Goal: Task Accomplishment & Management: Complete application form

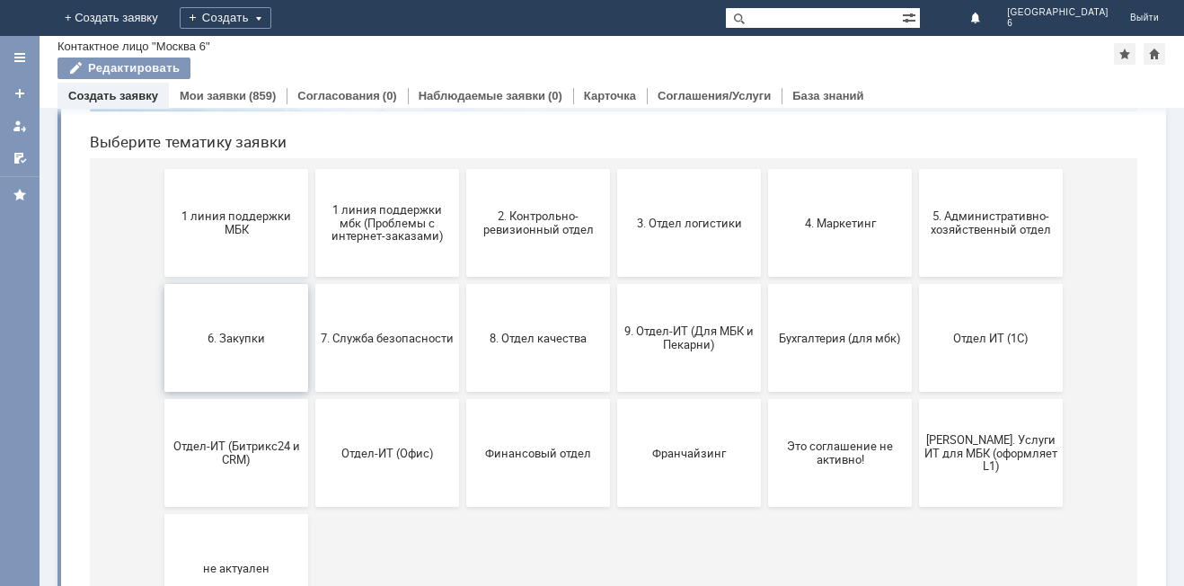
scroll to position [180, 0]
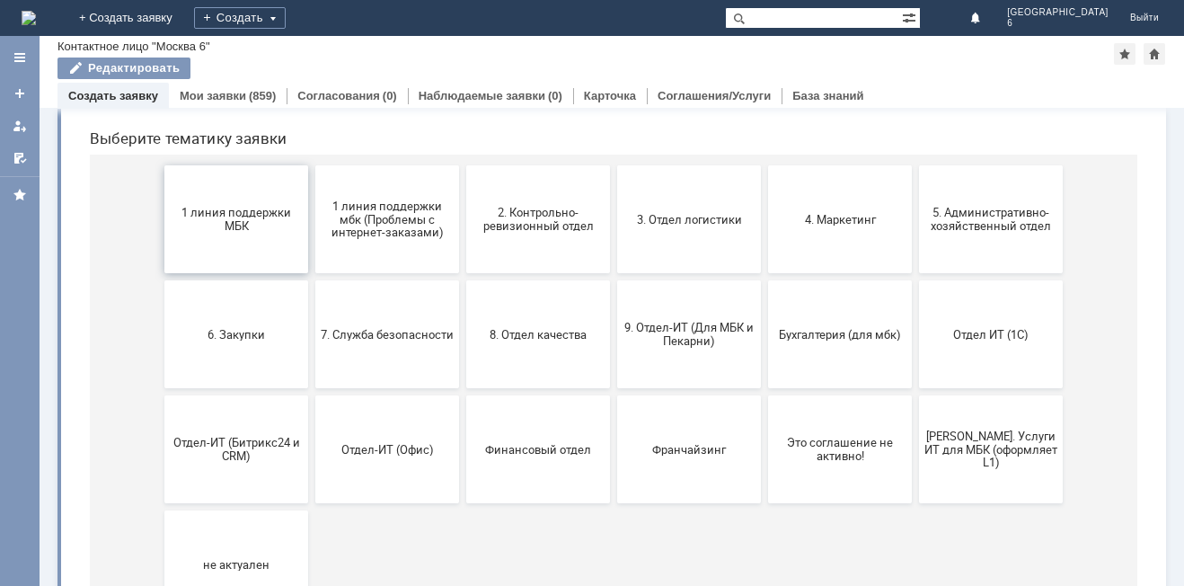
click at [212, 224] on span "1 линия поддержки МБК" at bounding box center [236, 219] width 133 height 27
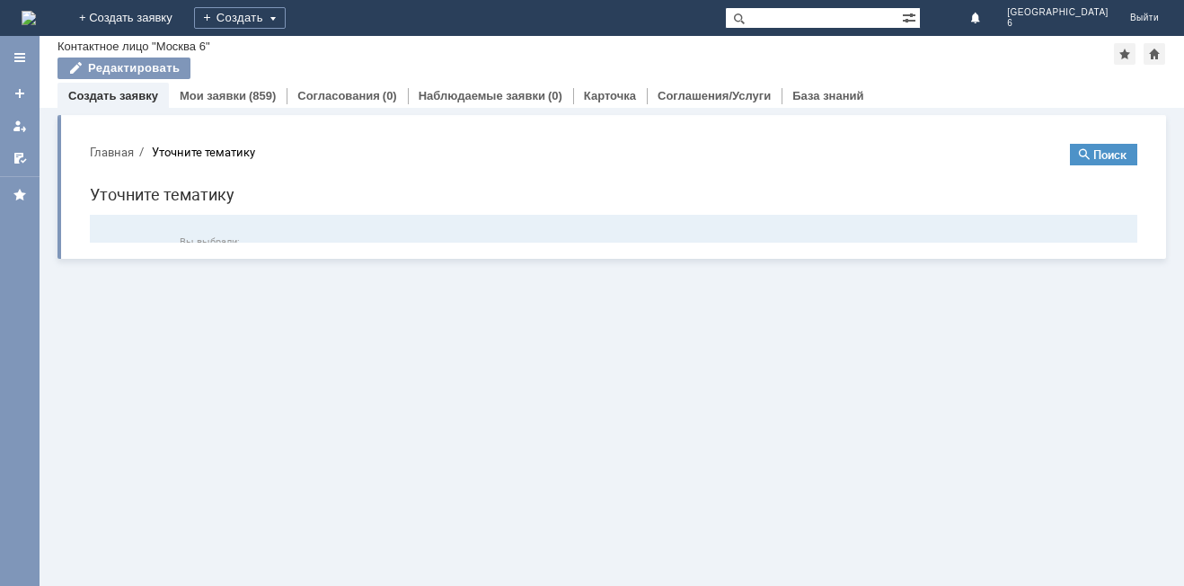
scroll to position [0, 0]
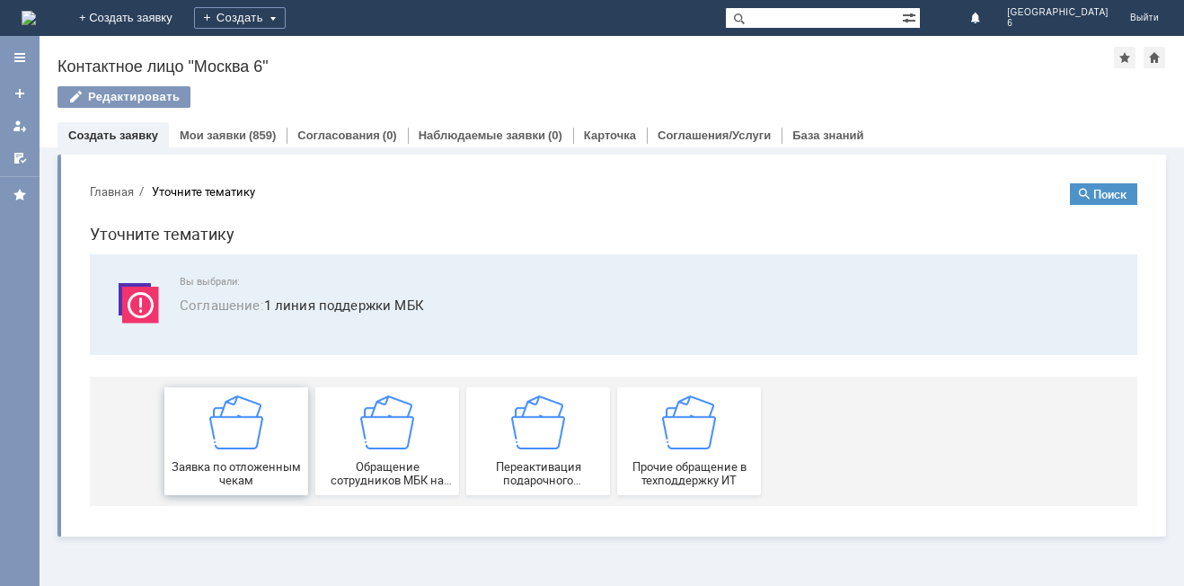
click at [252, 465] on span "Заявка по отложенным чекам" at bounding box center [236, 473] width 133 height 27
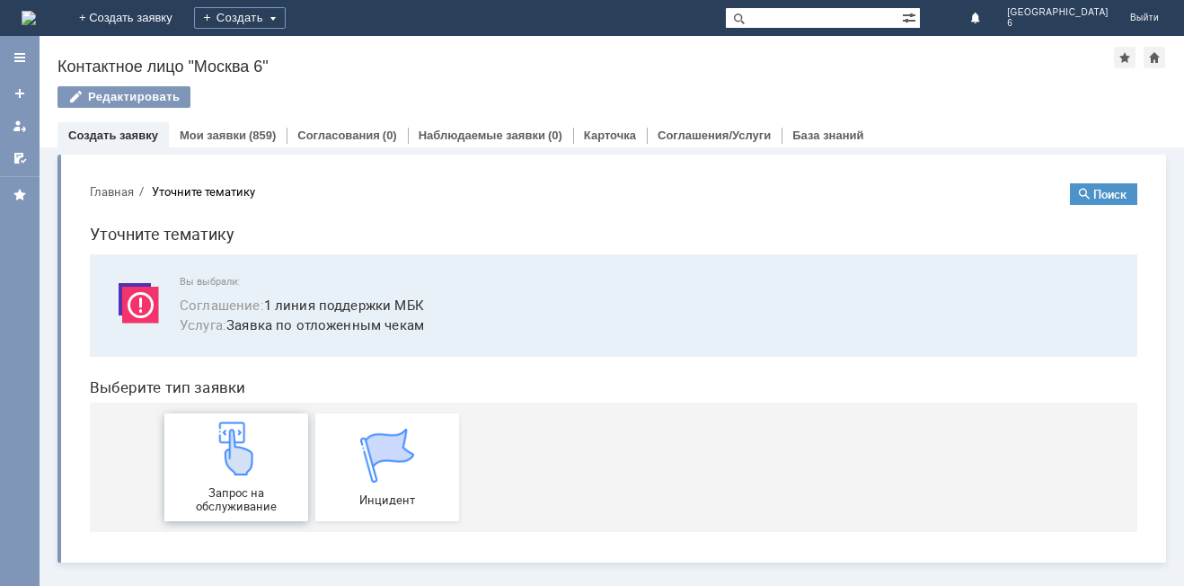
click at [242, 473] on img at bounding box center [236, 448] width 54 height 54
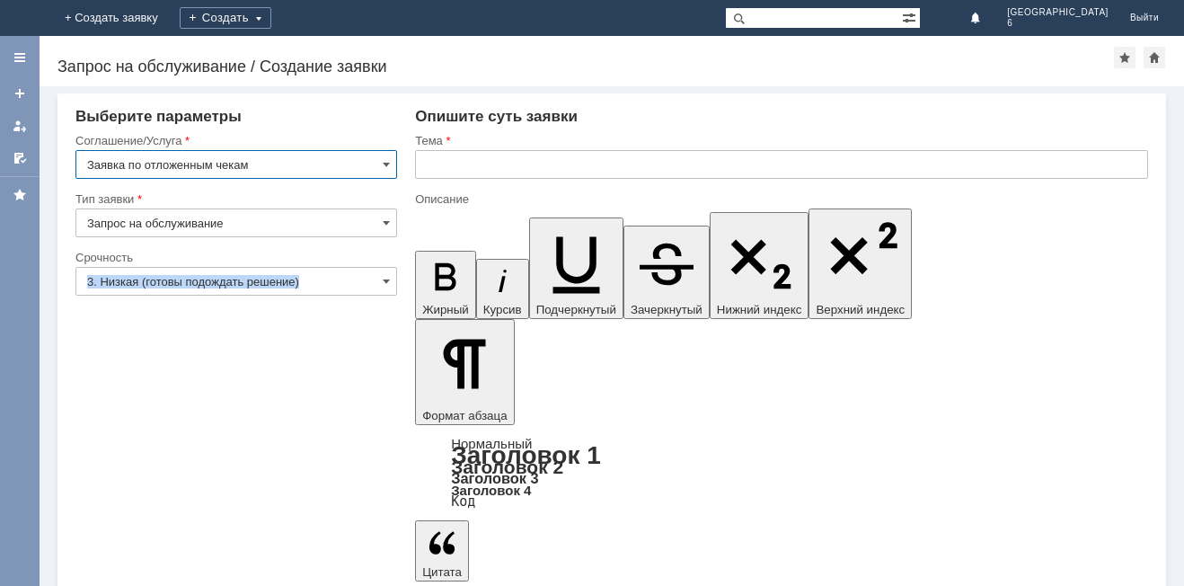
click at [382, 277] on div "3. Низкая (готовы подождать решение)" at bounding box center [236, 281] width 322 height 29
click at [384, 279] on span at bounding box center [386, 281] width 7 height 14
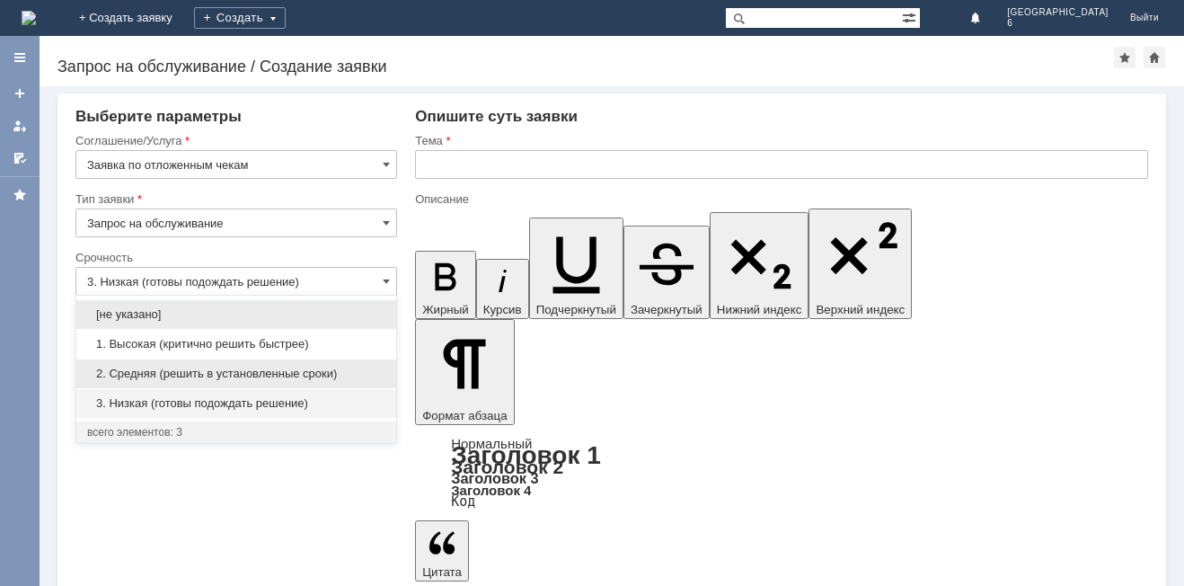
click at [299, 369] on span "2. Средняя (решить в установленные сроки)" at bounding box center [236, 373] width 298 height 14
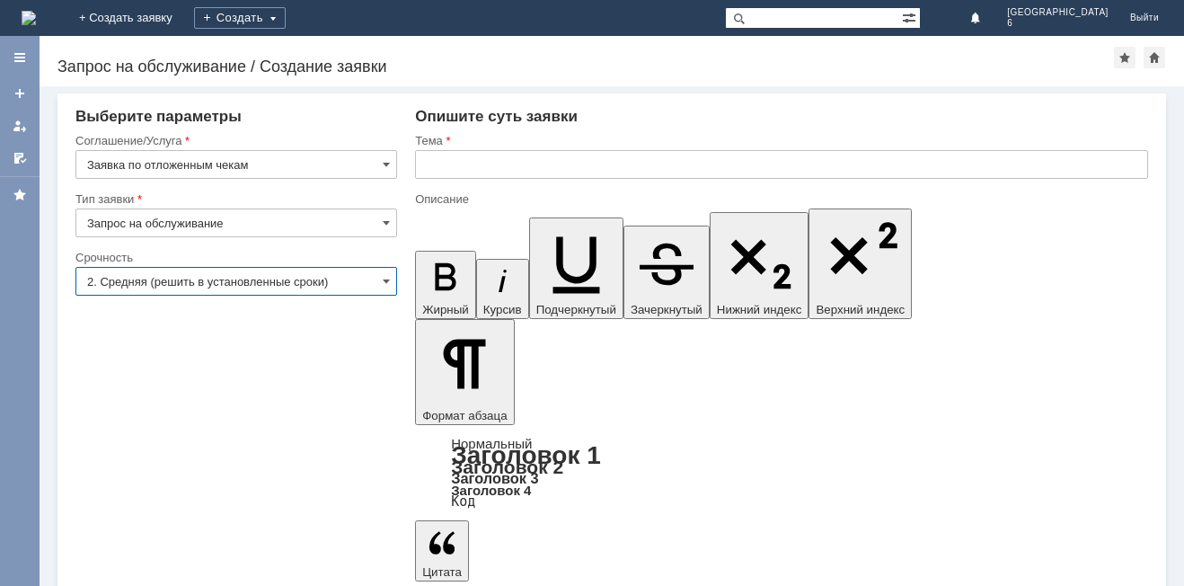
type input "2. Средняя (решить в установленные сроки)"
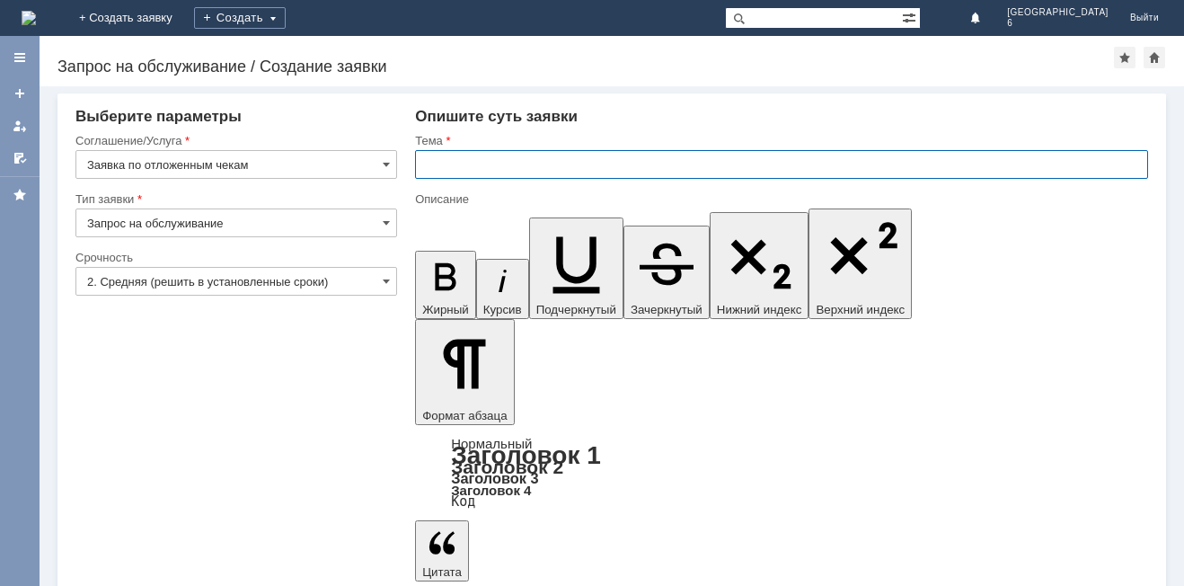
click at [424, 171] on input "text" at bounding box center [781, 164] width 733 height 29
type input "отложенные чеки [DATE]"
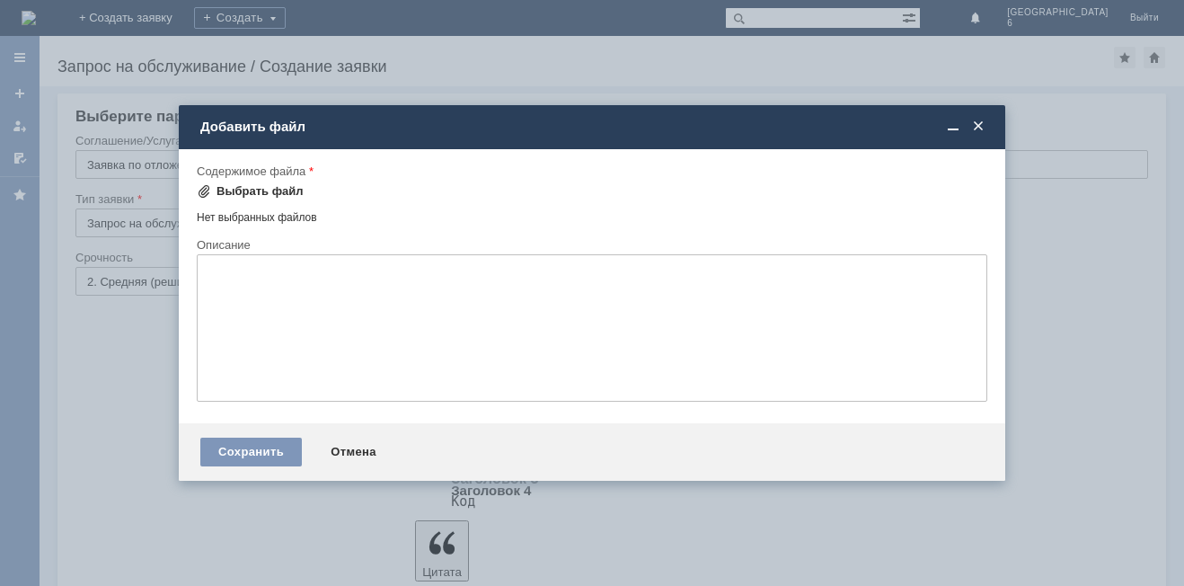
click at [207, 197] on span at bounding box center [204, 191] width 14 height 14
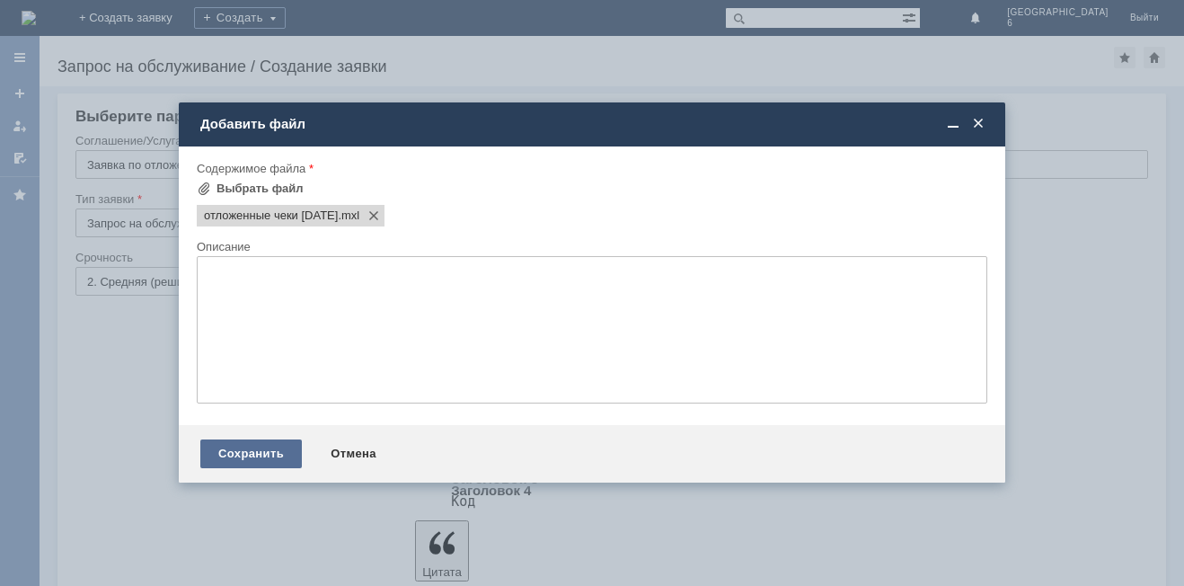
click at [250, 446] on div "Сохранить" at bounding box center [251, 453] width 102 height 29
